Goal: Task Accomplishment & Management: Complete application form

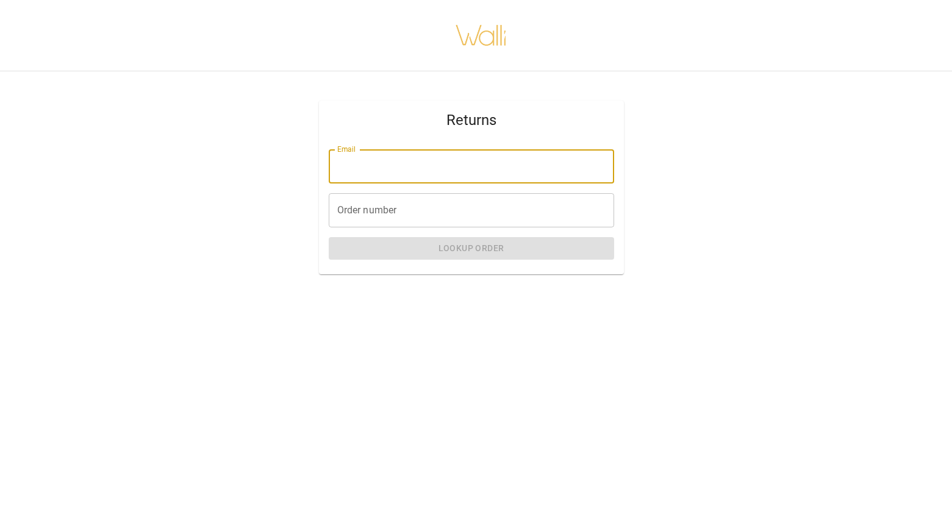
click at [427, 165] on input "Email" at bounding box center [471, 166] width 285 height 34
type input "**********"
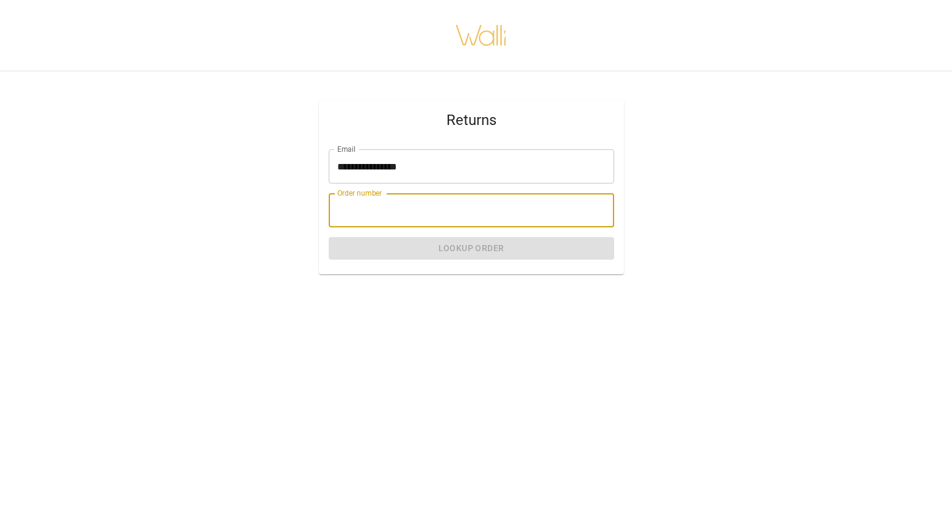
click at [374, 220] on input "Order number" at bounding box center [471, 210] width 285 height 34
paste input "*******"
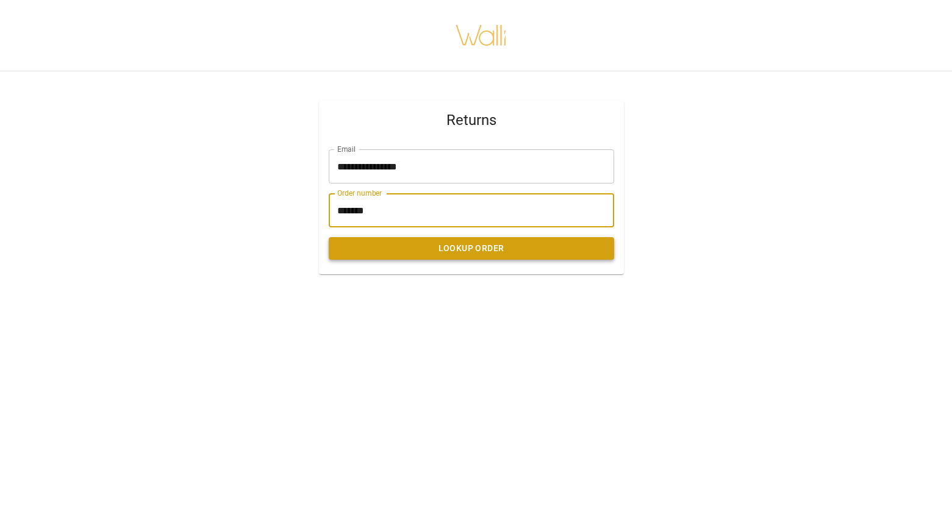
type input "*******"
click at [460, 244] on button "Lookup Order" at bounding box center [471, 248] width 285 height 23
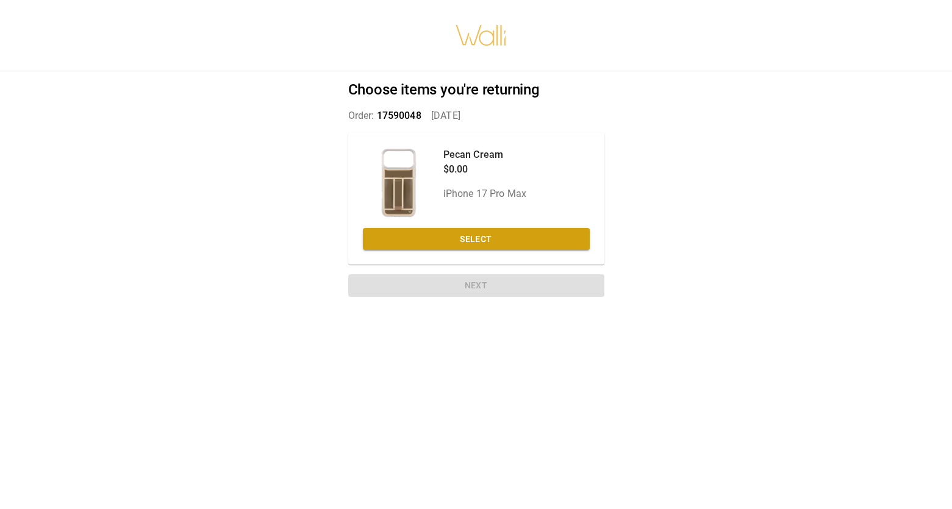
click at [460, 244] on button "Select" at bounding box center [476, 239] width 227 height 23
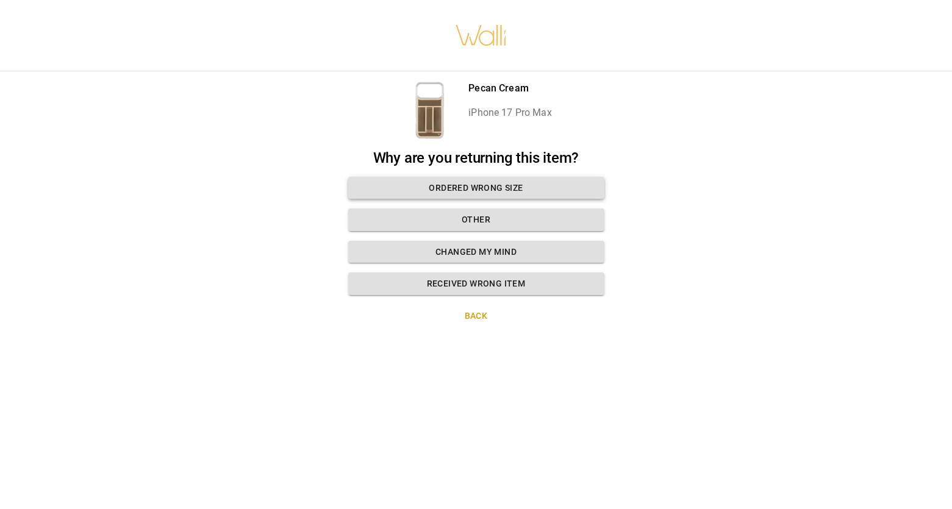
click at [466, 191] on button "Ordered wrong size" at bounding box center [476, 188] width 256 height 23
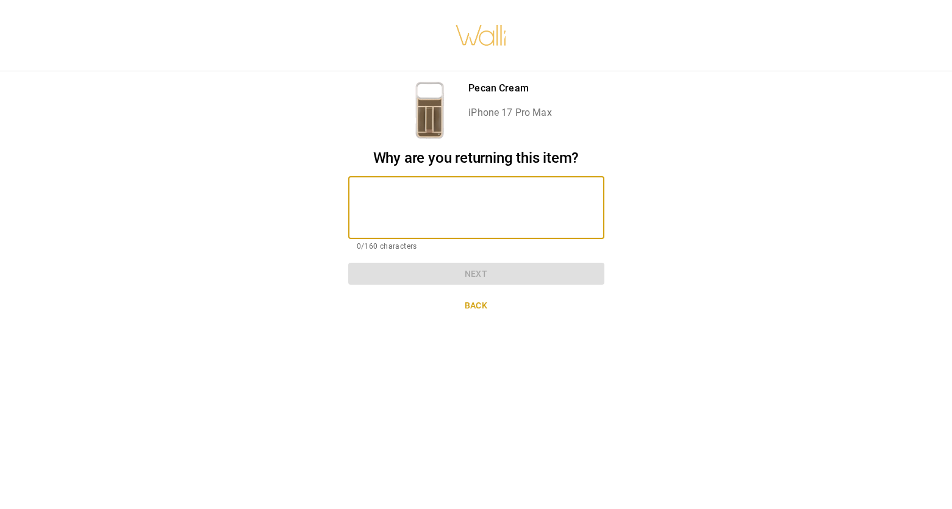
click at [466, 191] on textarea at bounding box center [476, 208] width 239 height 42
type textarea "*"
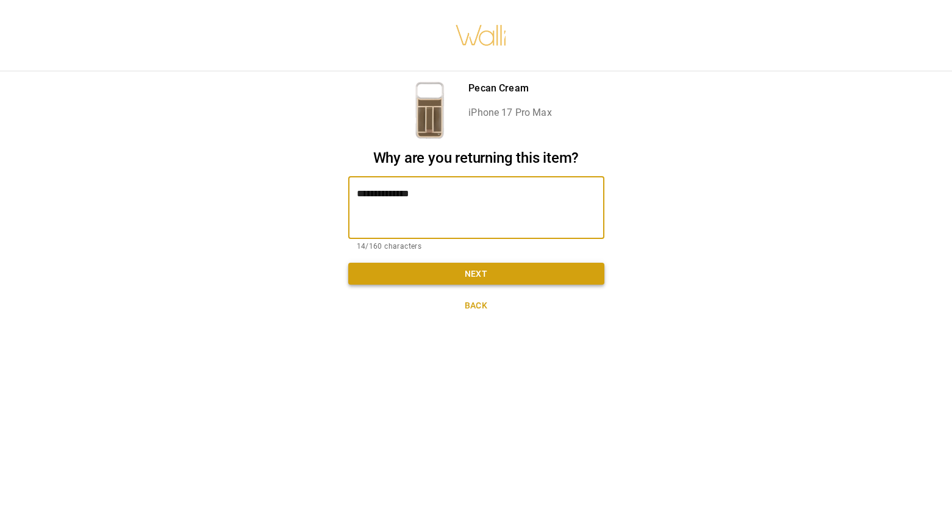
type textarea "**********"
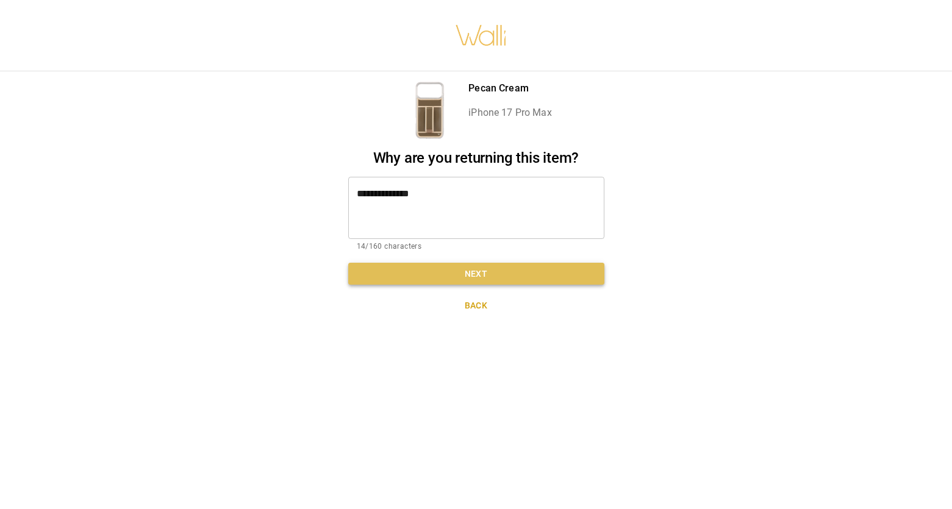
click at [523, 278] on button "Next" at bounding box center [476, 274] width 256 height 23
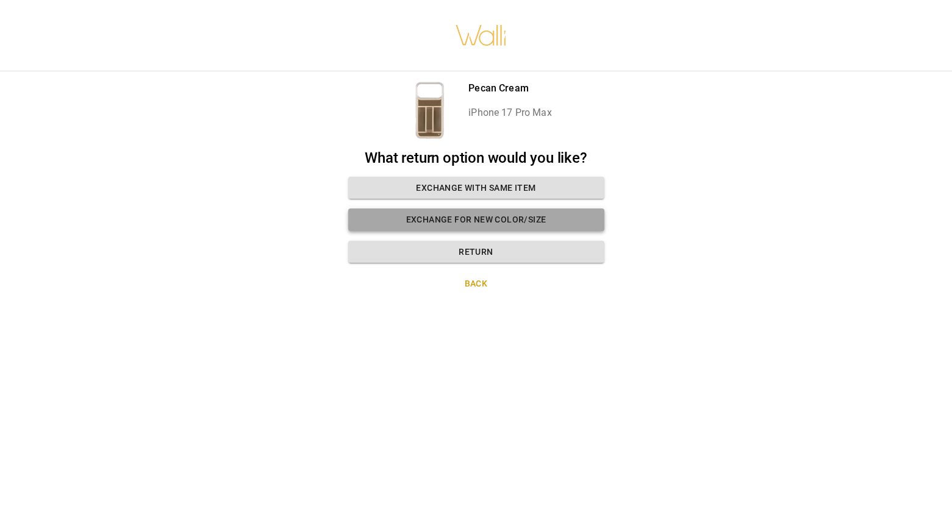
click at [469, 217] on button "Exchange for new color/size" at bounding box center [476, 220] width 256 height 23
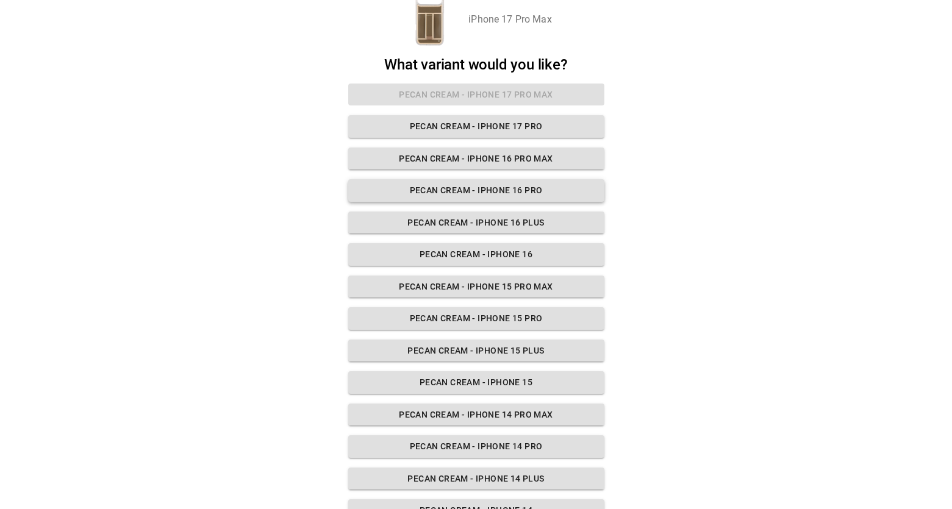
scroll to position [66, 0]
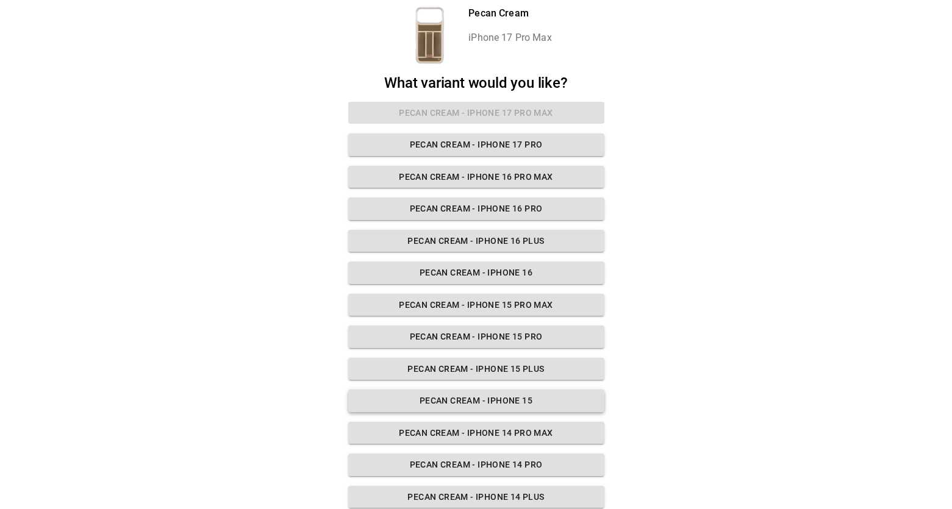
click at [480, 402] on button "Pecan Cream - iPhone 15" at bounding box center [476, 401] width 256 height 23
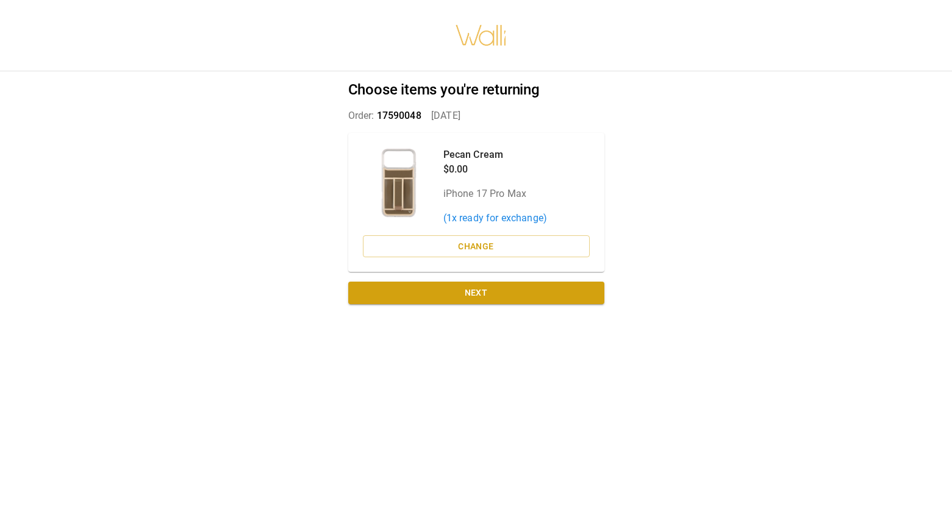
scroll to position [0, 1]
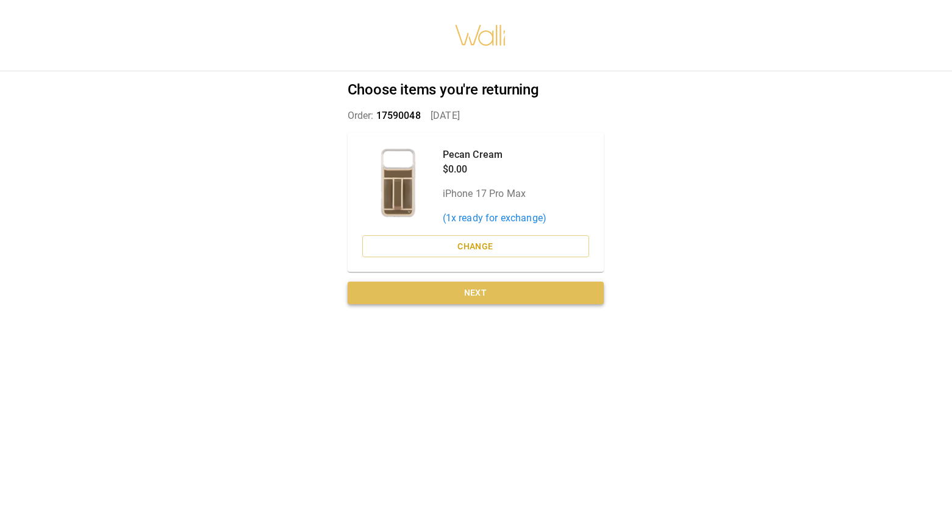
click at [465, 296] on button "Next" at bounding box center [476, 293] width 256 height 23
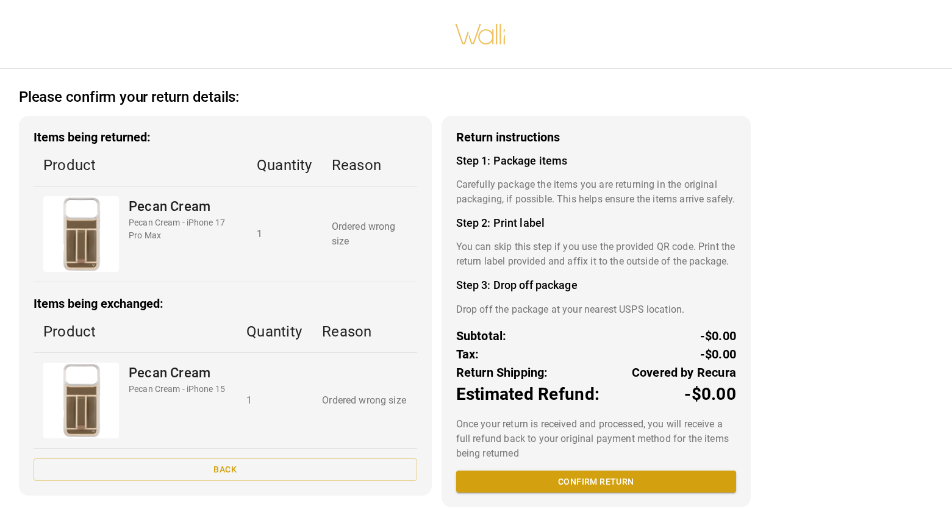
scroll to position [43, 0]
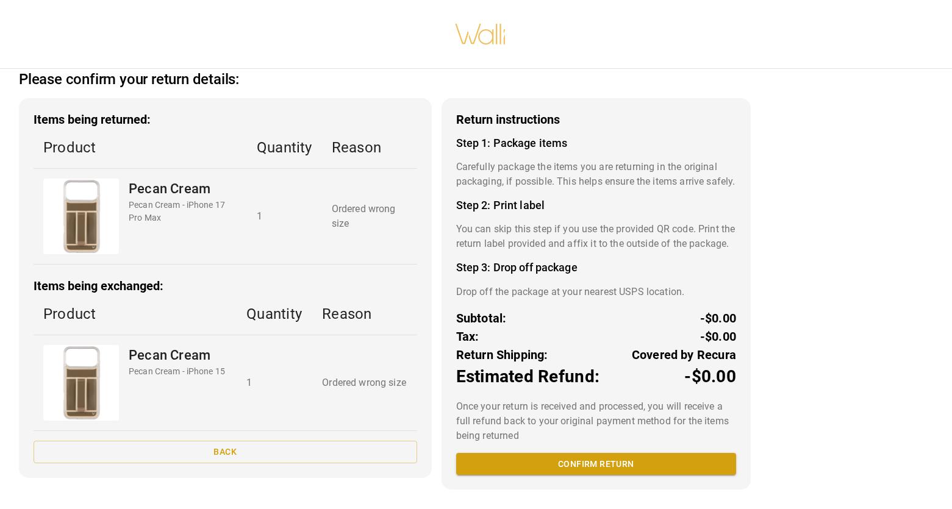
drag, startPoint x: 622, startPoint y: 460, endPoint x: 650, endPoint y: 279, distance: 183.3
click at [650, 279] on div "Return instructions Step 1: Package items Carefully package the items you are r…" at bounding box center [595, 293] width 309 height 391
drag, startPoint x: 573, startPoint y: 143, endPoint x: 584, endPoint y: 171, distance: 30.5
click at [582, 169] on p "Carefully package the items you are returning in the original packaging, if pos…" at bounding box center [596, 174] width 280 height 29
click at [584, 171] on p "Carefully package the items you are returning in the original packaging, if pos…" at bounding box center [596, 174] width 280 height 29
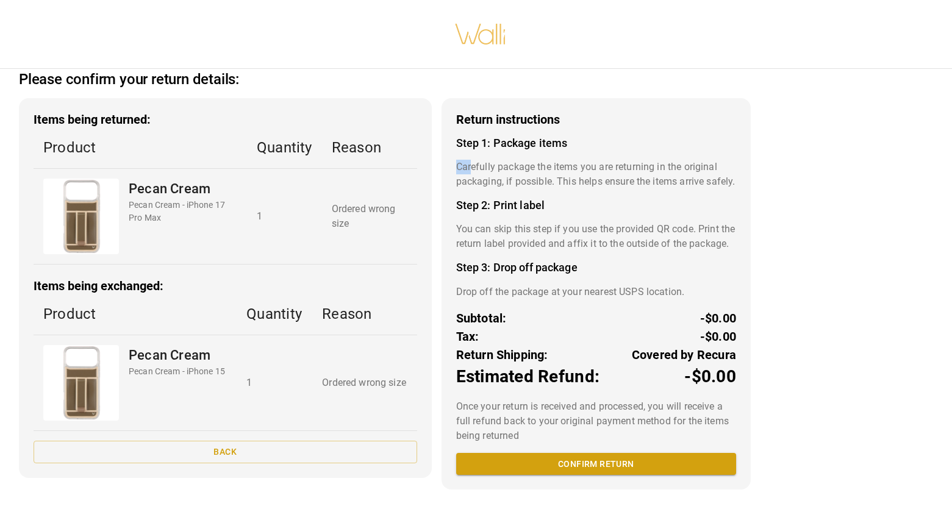
drag, startPoint x: 455, startPoint y: 143, endPoint x: 493, endPoint y: 143, distance: 37.2
click at [489, 160] on p "Carefully package the items you are returning in the original packaging, if pos…" at bounding box center [596, 174] width 280 height 29
click at [493, 160] on p "Carefully package the items you are returning in the original packaging, if pos…" at bounding box center [596, 174] width 280 height 29
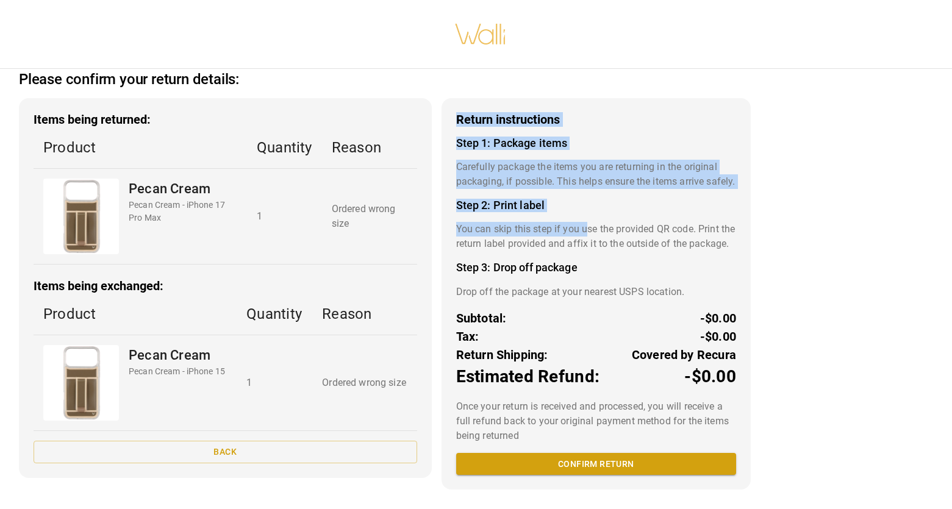
drag, startPoint x: 456, startPoint y: 90, endPoint x: 588, endPoint y: 216, distance: 182.9
click at [587, 215] on div "Return instructions Step 1: Package items Carefully package the items you are r…" at bounding box center [595, 293] width 309 height 391
click at [588, 222] on p "You can skip this step if you use the provided QR code. Print the return label …" at bounding box center [596, 236] width 280 height 29
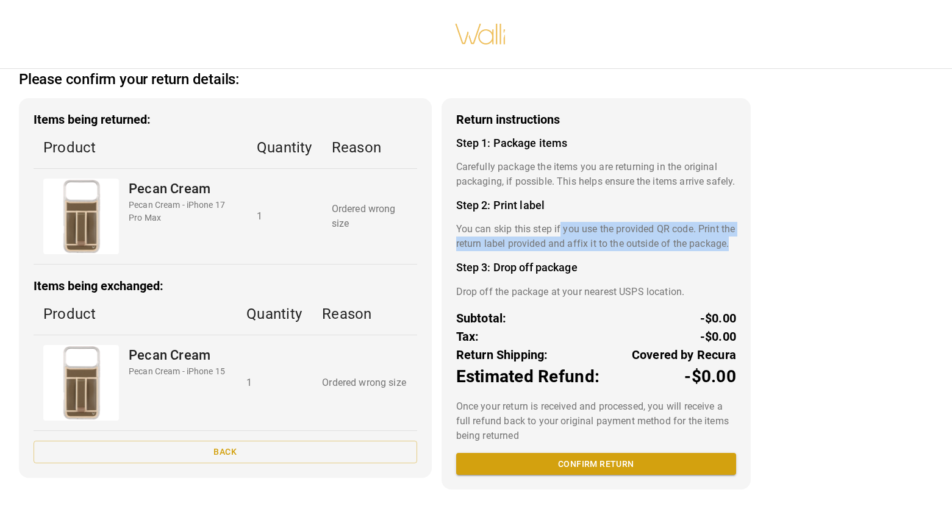
drag, startPoint x: 581, startPoint y: 247, endPoint x: 559, endPoint y: 216, distance: 37.6
click at [560, 222] on p "You can skip this step if you use the provided QR code. Print the return label …" at bounding box center [596, 236] width 280 height 29
click at [559, 222] on p "You can skip this step if you use the provided QR code. Print the return label …" at bounding box center [596, 236] width 280 height 29
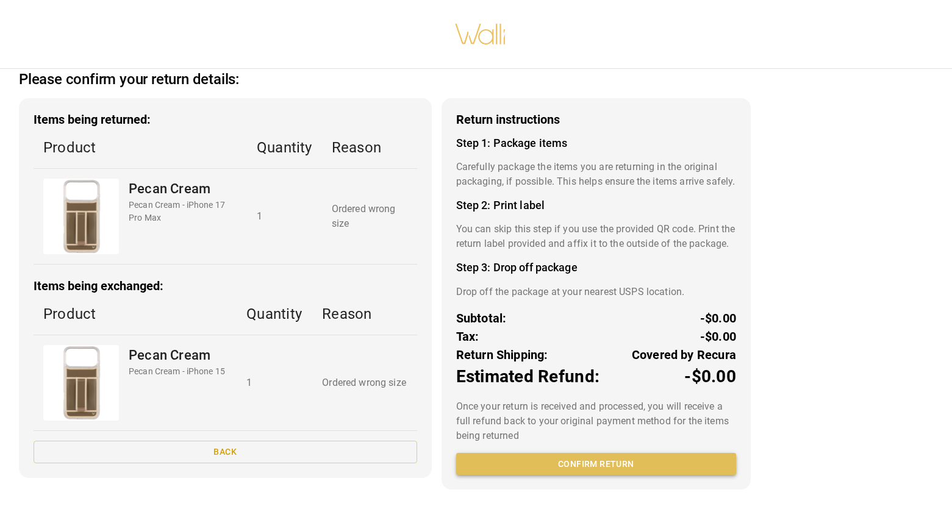
click at [626, 468] on button "Confirm return" at bounding box center [596, 464] width 280 height 23
